Goal: Find specific page/section: Locate a particular part of the current website

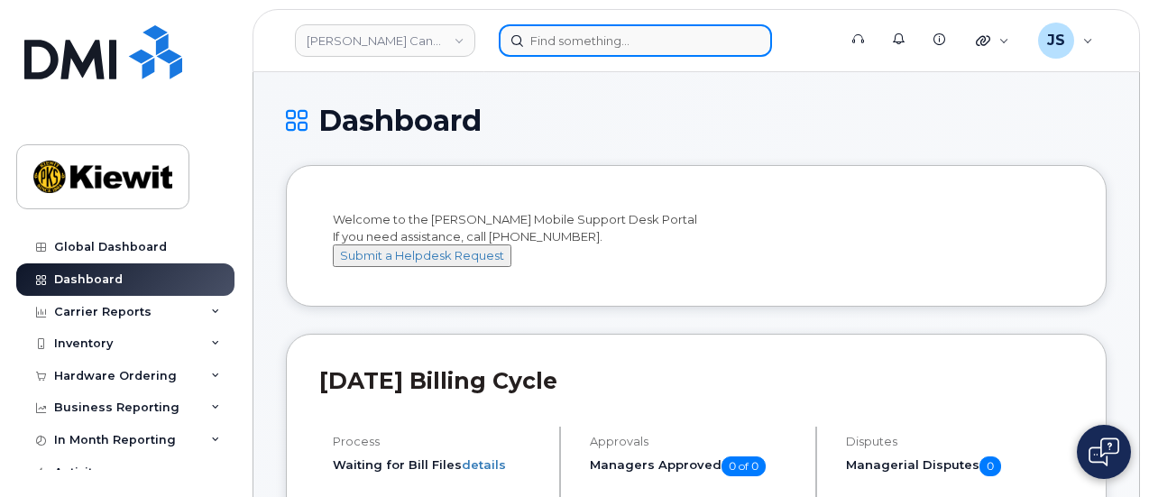
click at [597, 44] on input at bounding box center [635, 40] width 273 height 32
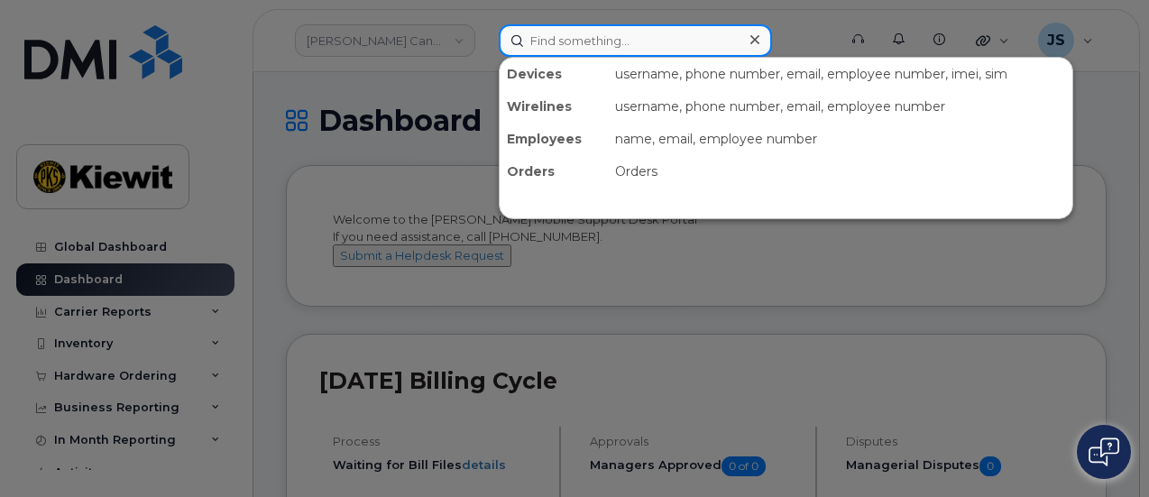
paste input "580696"
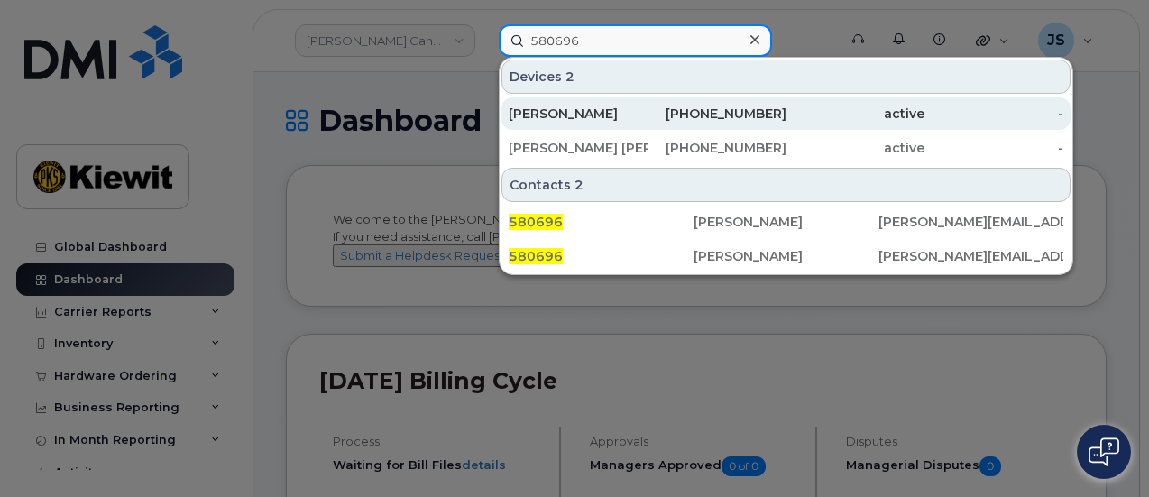
type input "580696"
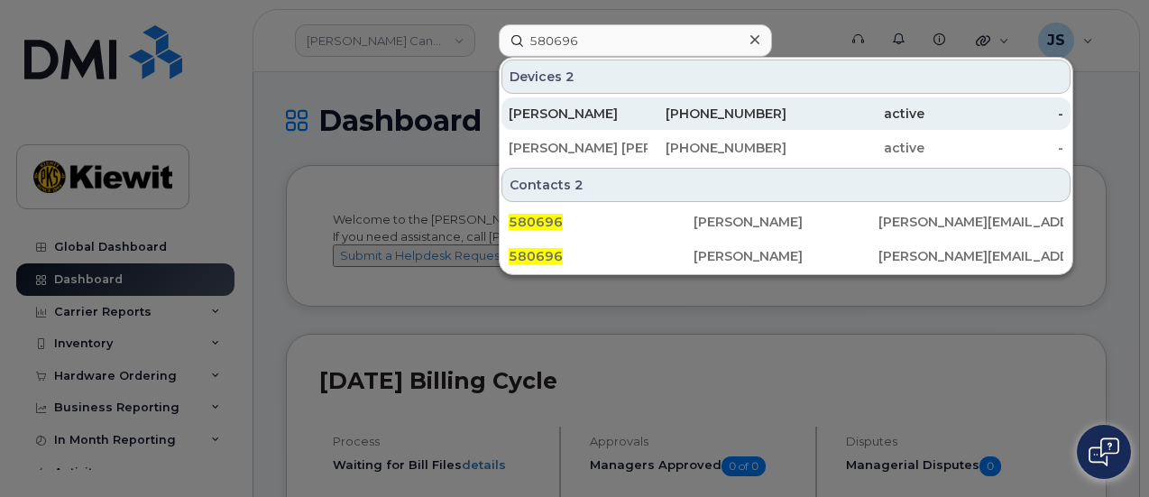
click at [595, 106] on div "AMANDA HARVEY" at bounding box center [578, 114] width 139 height 18
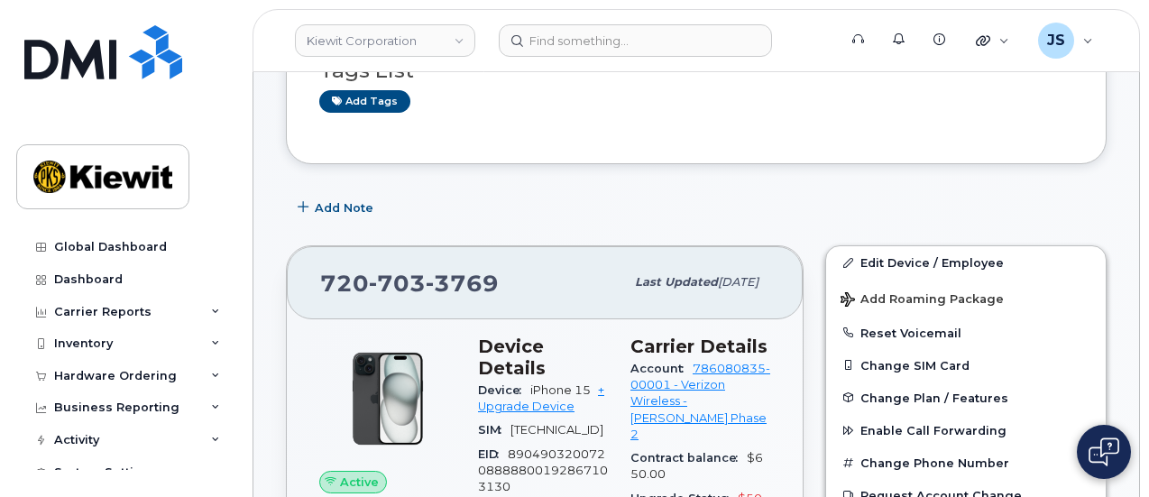
scroll to position [180, 0]
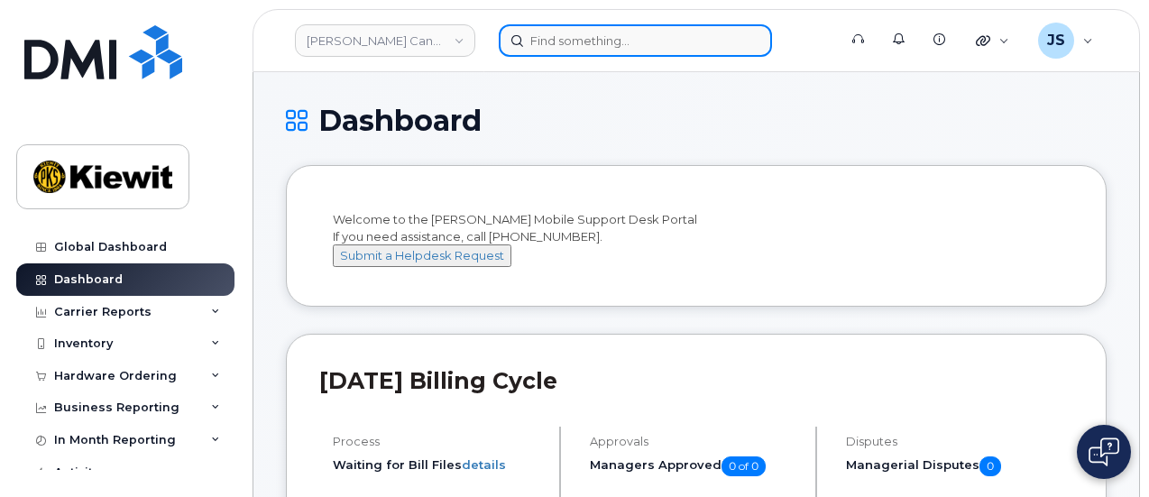
click at [586, 37] on input at bounding box center [635, 40] width 273 height 32
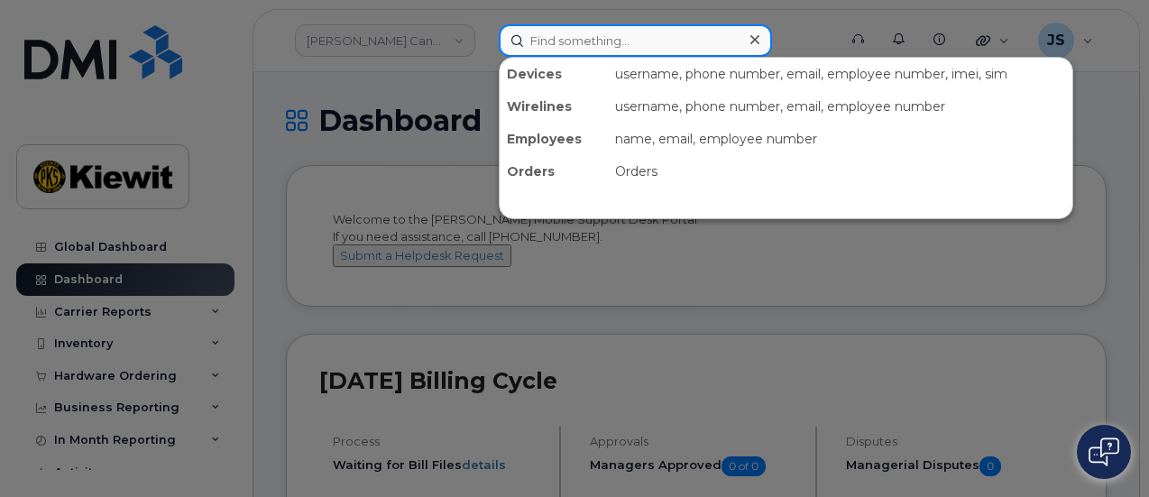
paste input "493141"
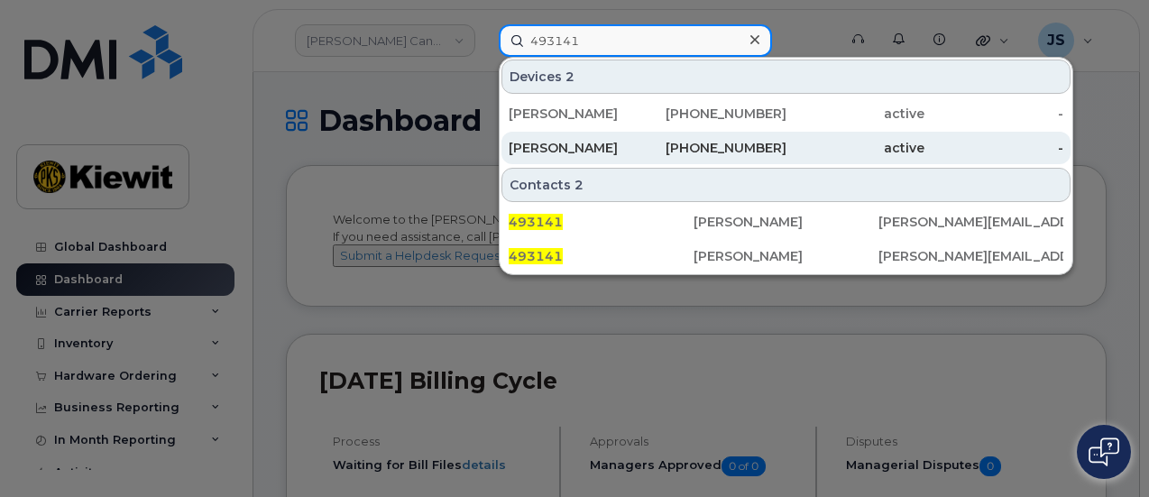
type input "493141"
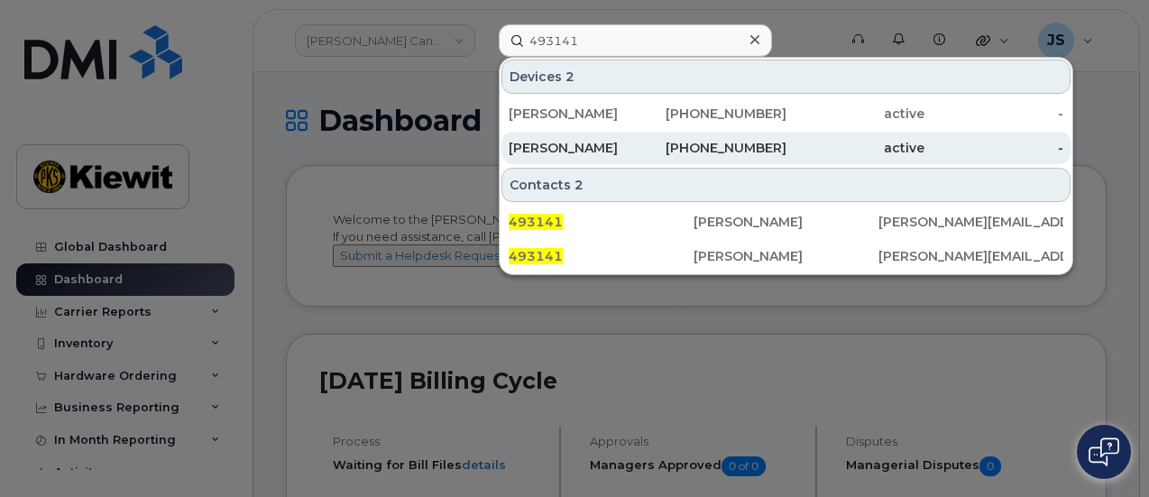
click at [556, 142] on div "Adam Borrill" at bounding box center [578, 148] width 139 height 18
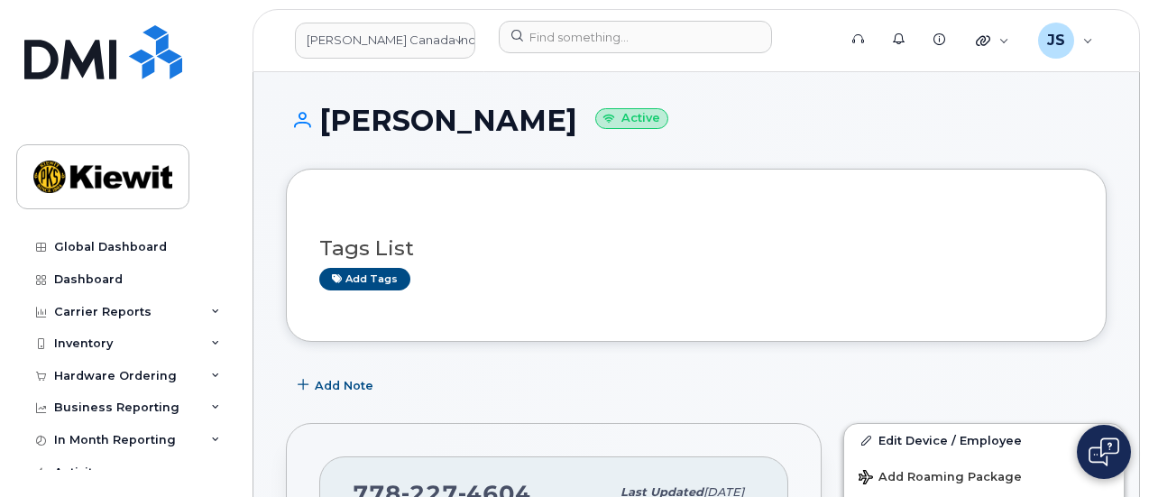
scroll to position [180, 0]
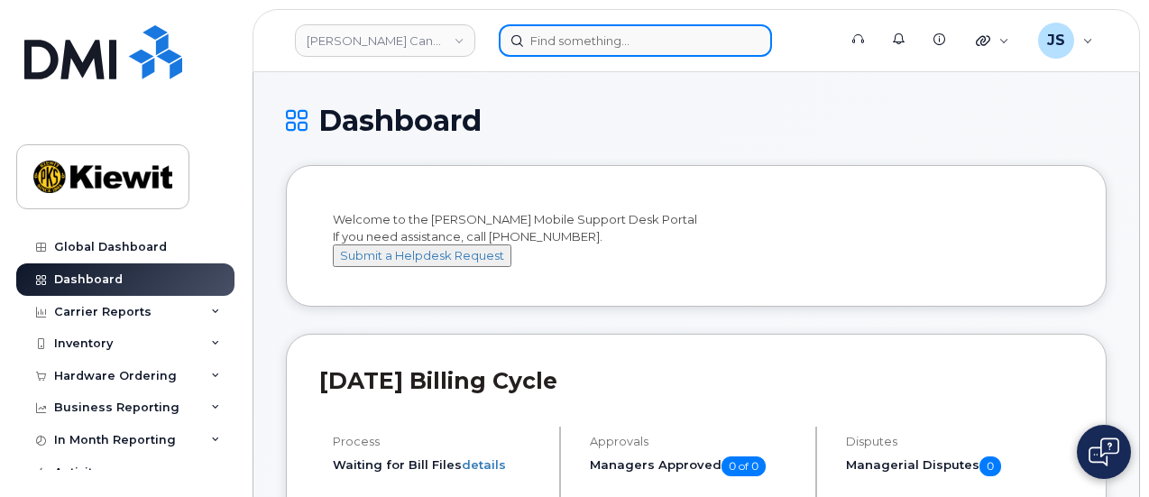
click at [633, 32] on input at bounding box center [635, 40] width 273 height 32
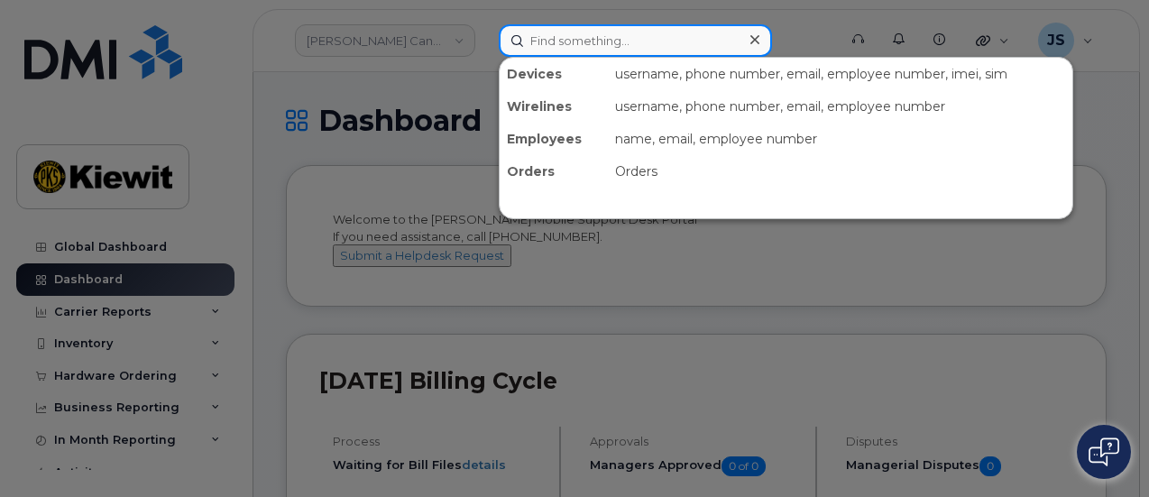
paste input "548839"
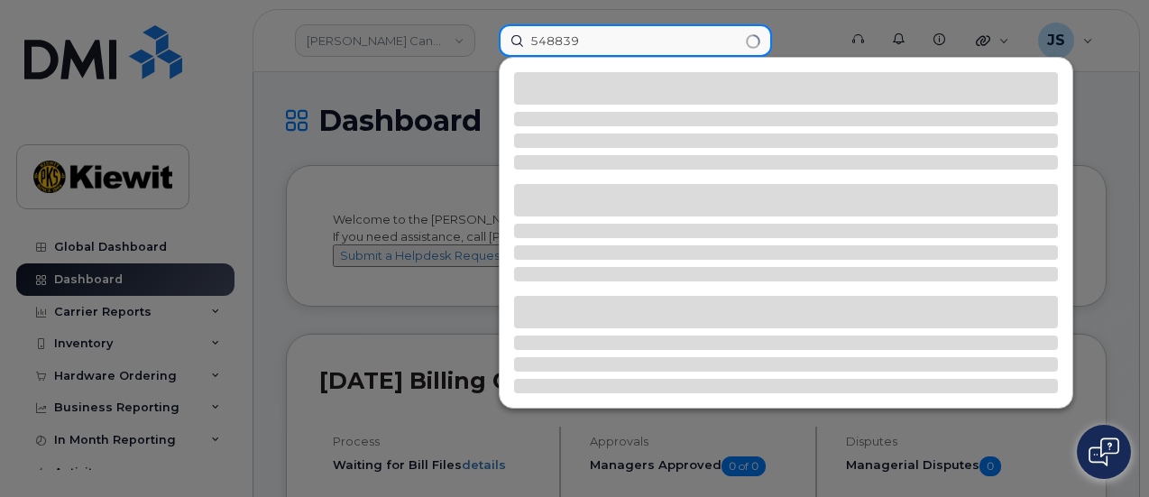
type input "548839"
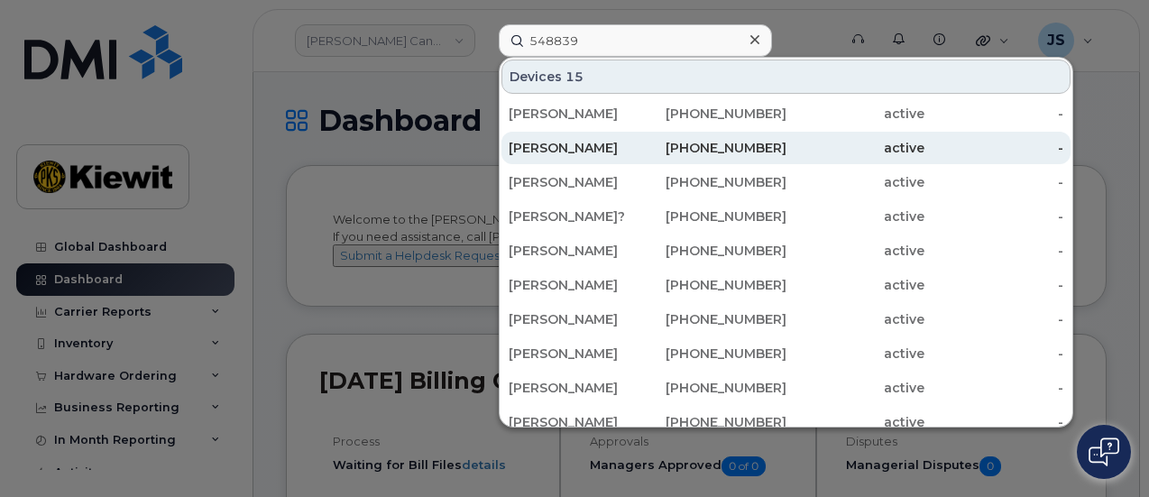
click at [746, 146] on div "[PHONE_NUMBER]" at bounding box center [717, 148] width 139 height 18
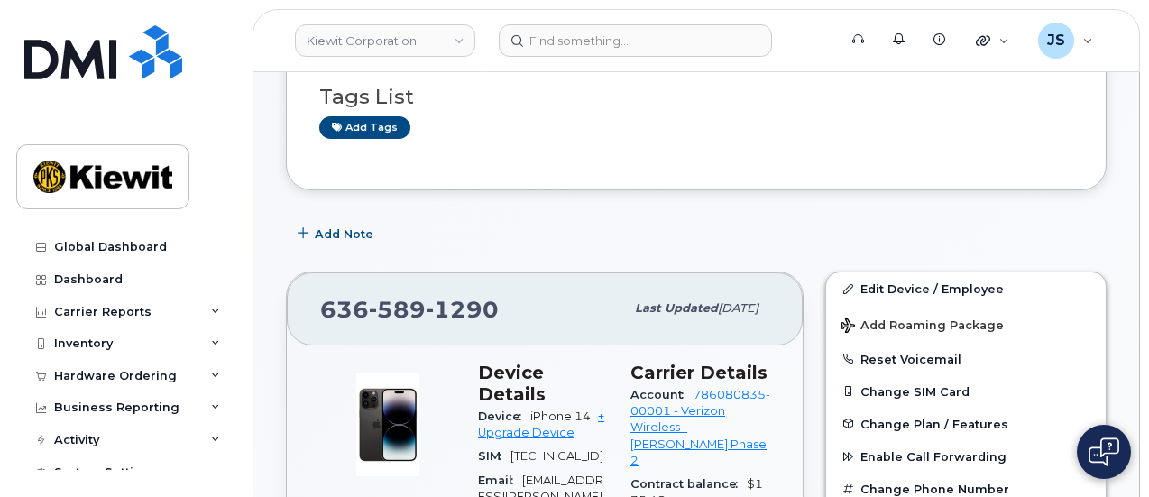
scroll to position [451, 0]
